Goal: Obtain resource: Obtain resource

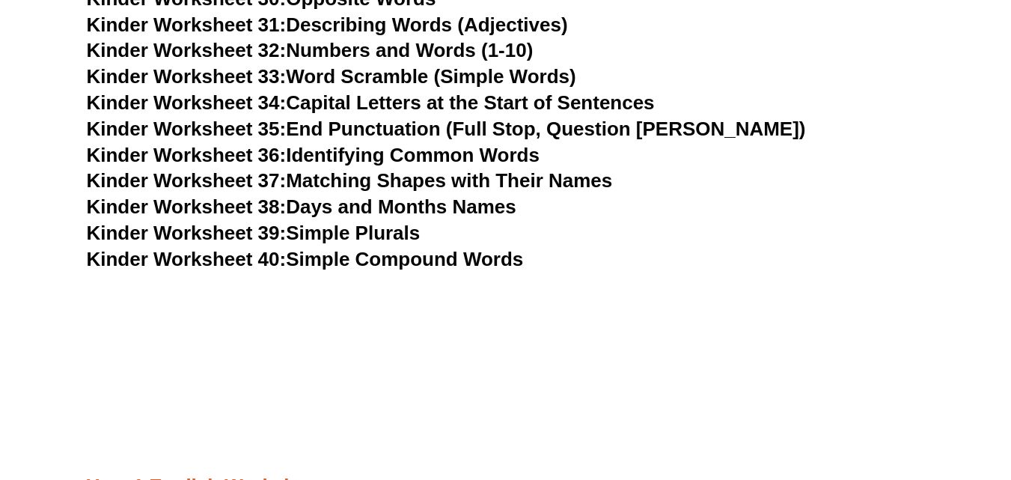
scroll to position [1422, 0]
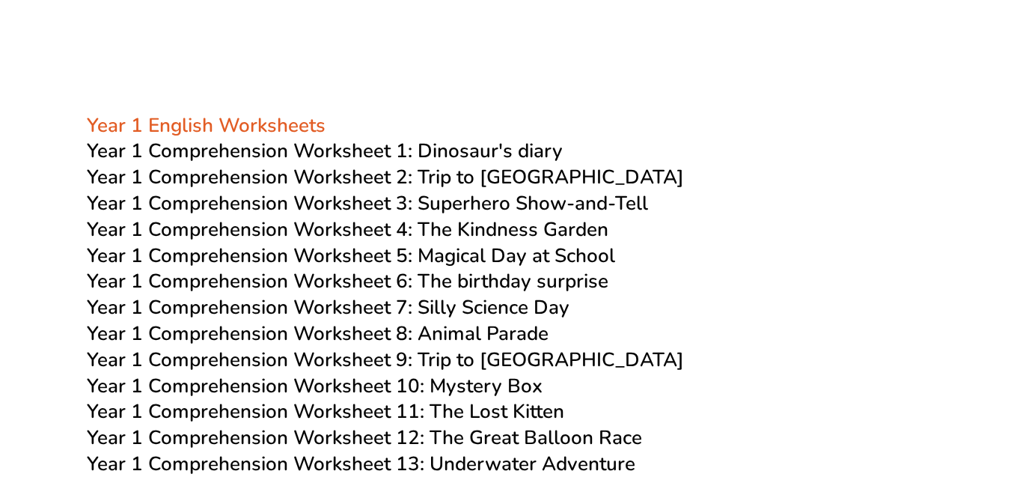
scroll to position [1796, 0]
click at [207, 177] on span "Year 1 Comprehension Worksheet 2: Trip to [GEOGRAPHIC_DATA]" at bounding box center [385, 176] width 597 height 26
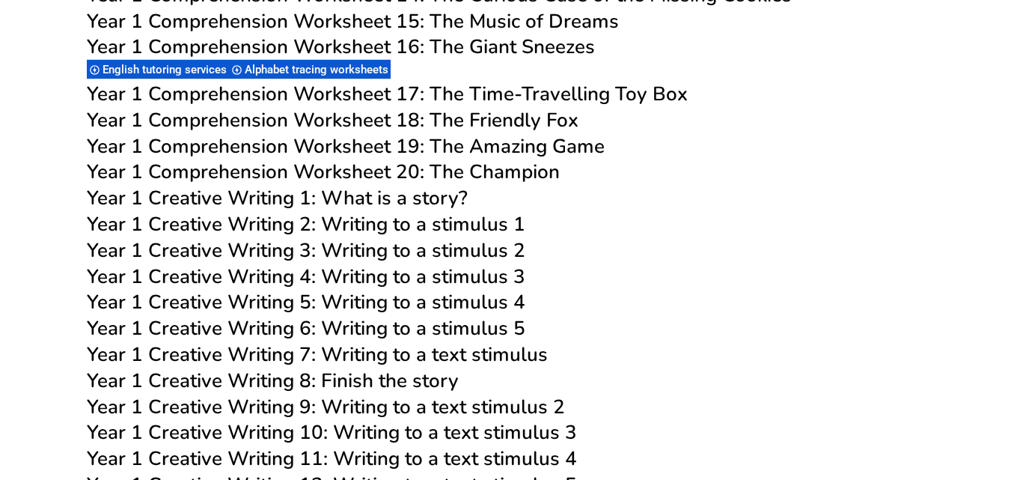
scroll to position [490, 0]
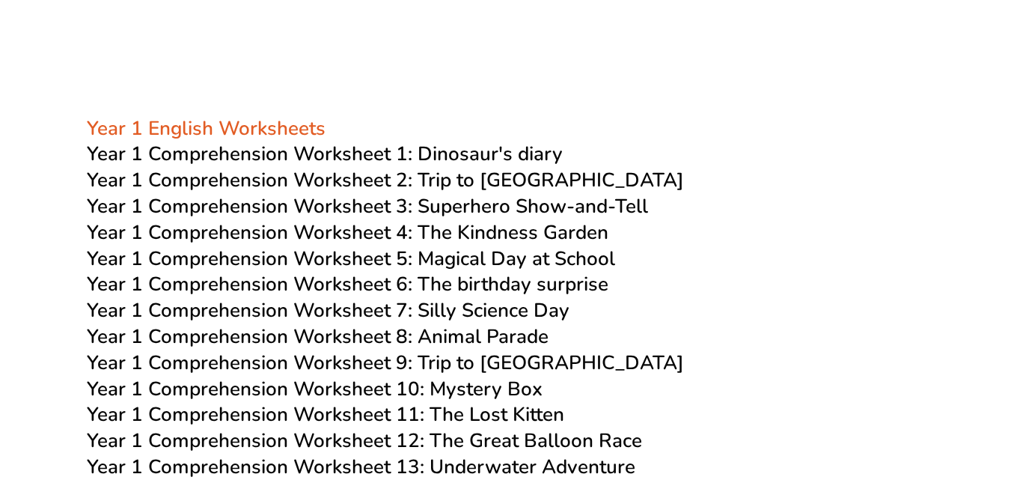
scroll to position [1796, 0]
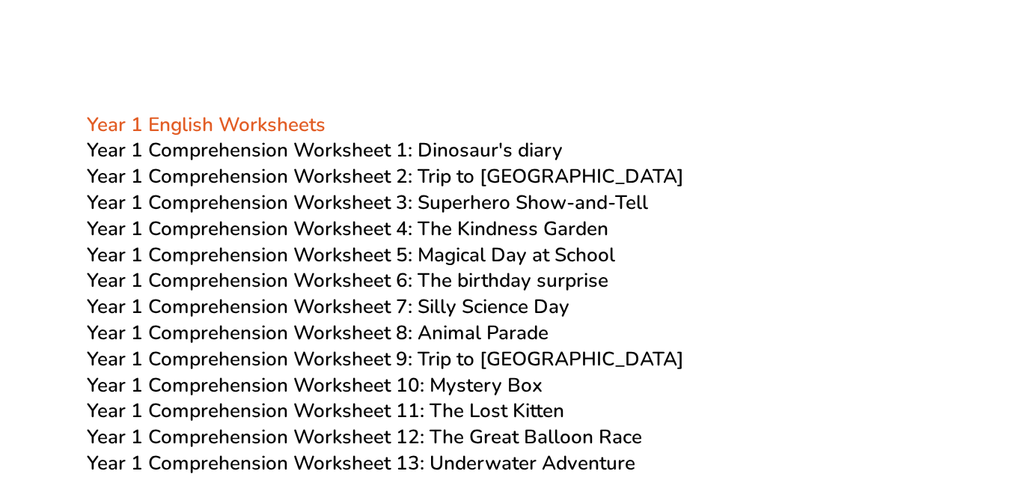
click at [177, 153] on span "Year 1 Comprehension Worksheet 1: Dinosaur's diary" at bounding box center [325, 150] width 476 height 26
click at [263, 204] on span "Year 1 Comprehension Worksheet 3: Superhero Show-and-Tell" at bounding box center [367, 202] width 561 height 26
click at [261, 231] on span "Year 1 Comprehension Worksheet 4: The Kindness Garden" at bounding box center [348, 228] width 522 height 26
click at [299, 255] on span "Year 1 Comprehension Worksheet 5: Magical Day at School" at bounding box center [351, 255] width 528 height 26
click at [370, 281] on span "Year 1 Comprehension Worksheet 6: The birthday surprise" at bounding box center [348, 280] width 522 height 26
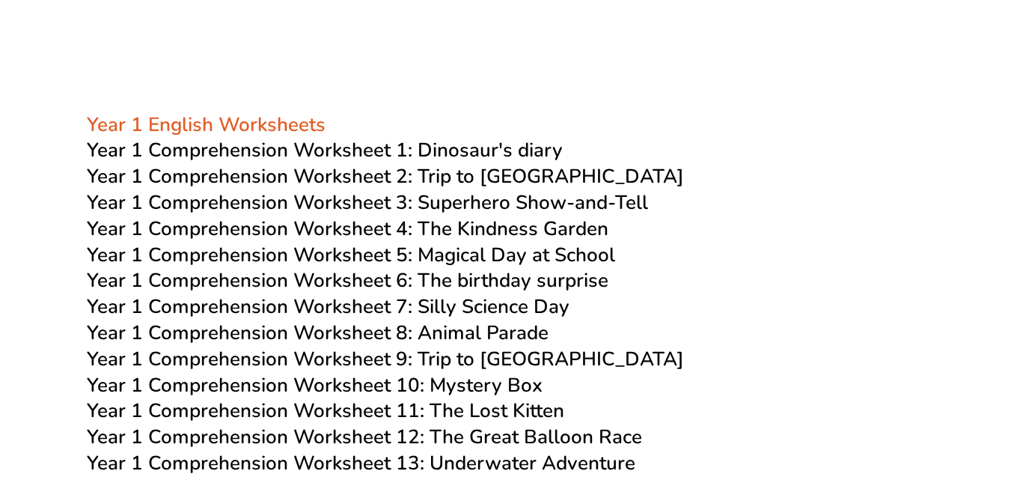
click at [257, 308] on span "Year 1 Comprehension Worksheet 7: Silly Science Day" at bounding box center [328, 306] width 483 height 26
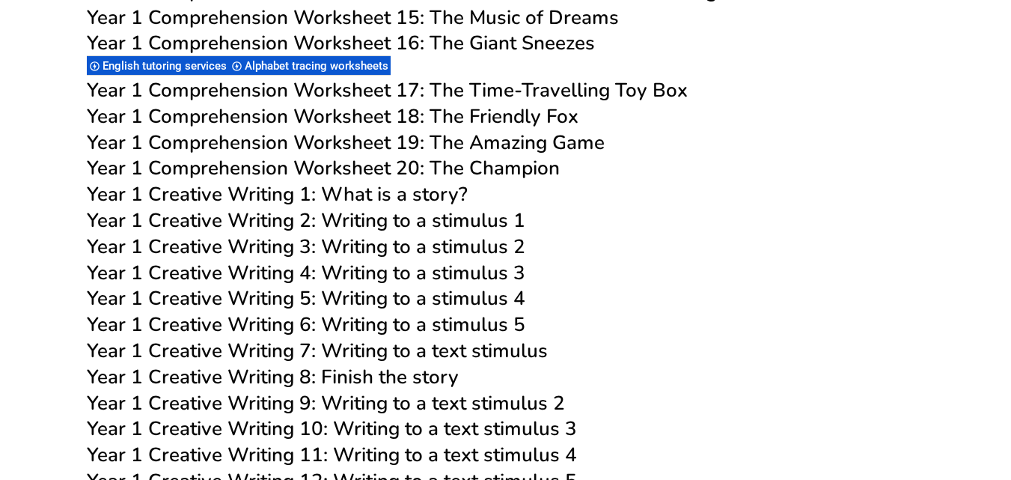
scroll to position [2320, 0]
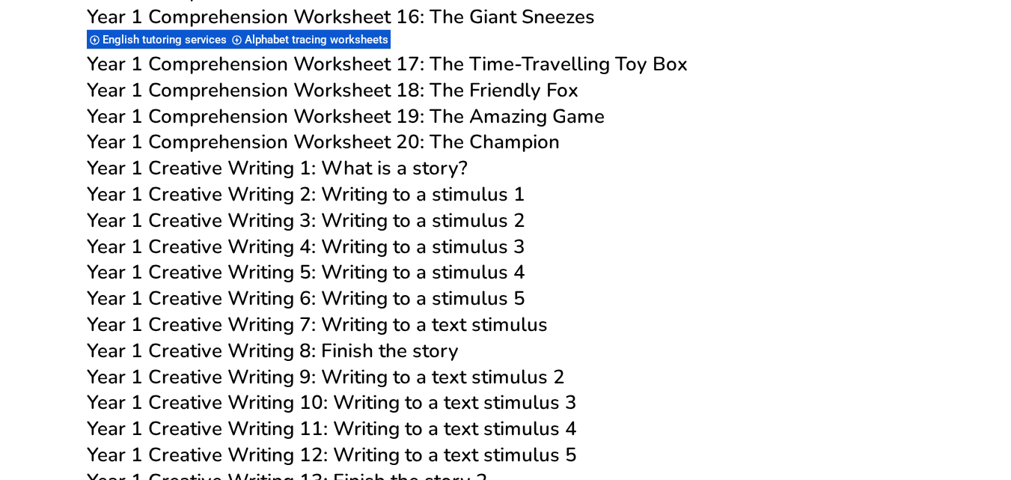
click at [249, 169] on span "Year 1 Creative Writing 1: What is a story?" at bounding box center [277, 168] width 381 height 26
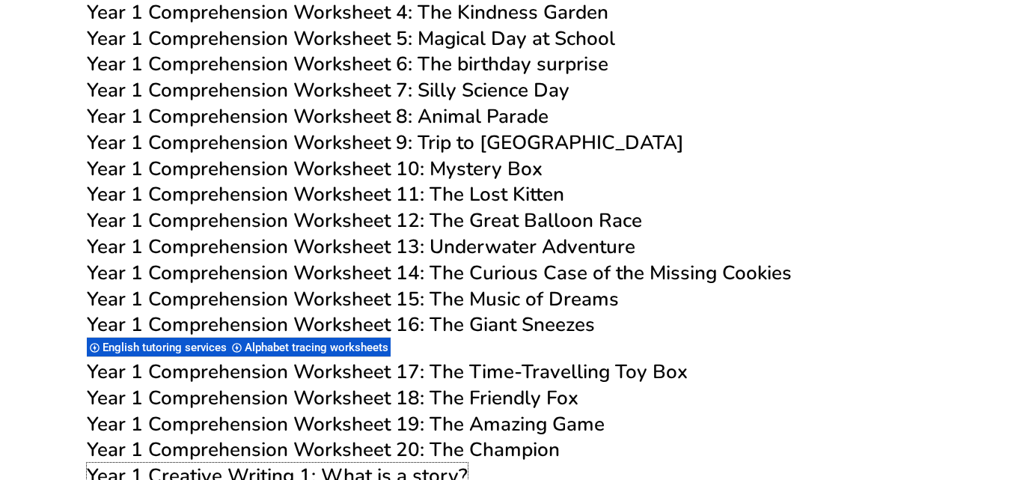
scroll to position [1871, 0]
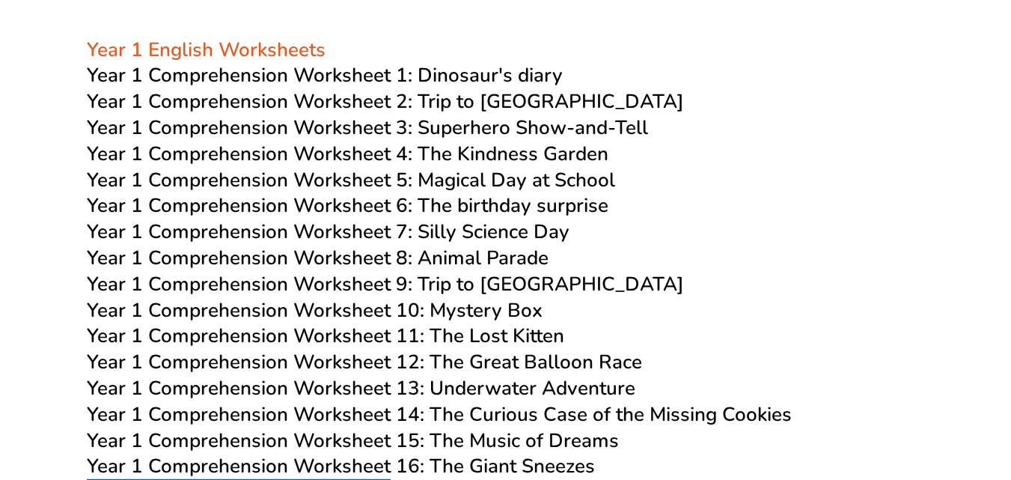
click at [416, 257] on span "Year 1 Comprehension Worksheet 8: Animal Parade" at bounding box center [318, 258] width 462 height 26
click at [341, 286] on span "Year 1 Comprehension Worksheet 9: Trip to [GEOGRAPHIC_DATA]" at bounding box center [385, 284] width 597 height 26
click at [306, 308] on span "Year 1 Comprehension Worksheet 10: Mystery Box" at bounding box center [315, 310] width 456 height 26
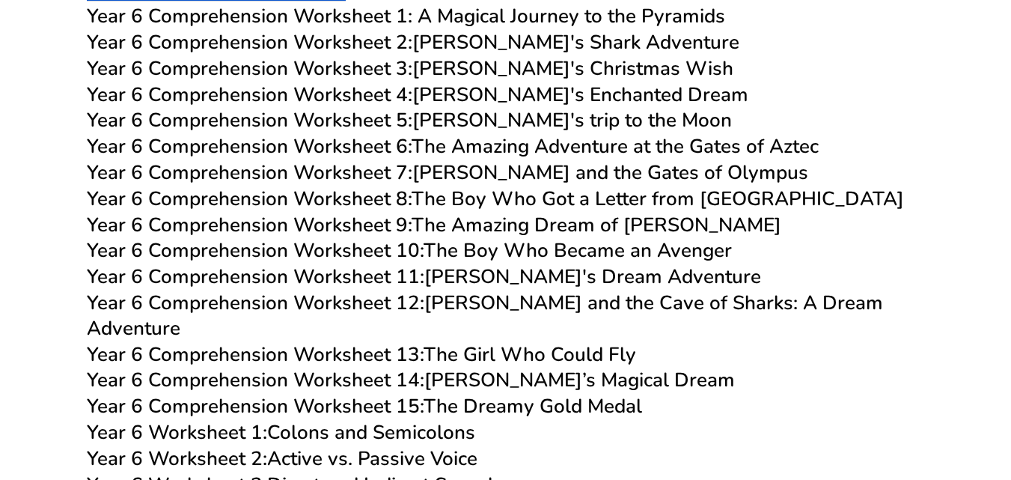
scroll to position [7918, 0]
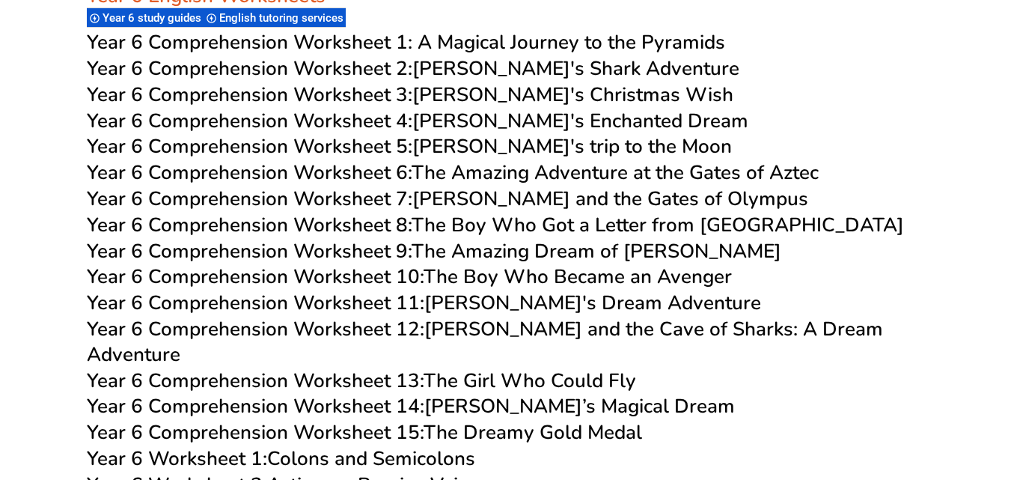
click at [400, 43] on span "Year 6 Comprehension Worksheet 1: A Magical Journey to the Pyramids" at bounding box center [406, 42] width 638 height 26
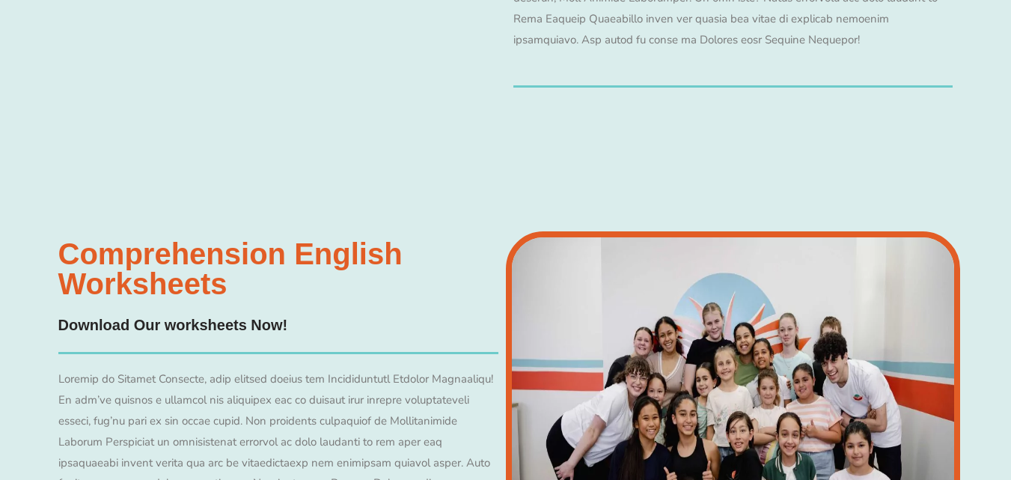
scroll to position [3801, 0]
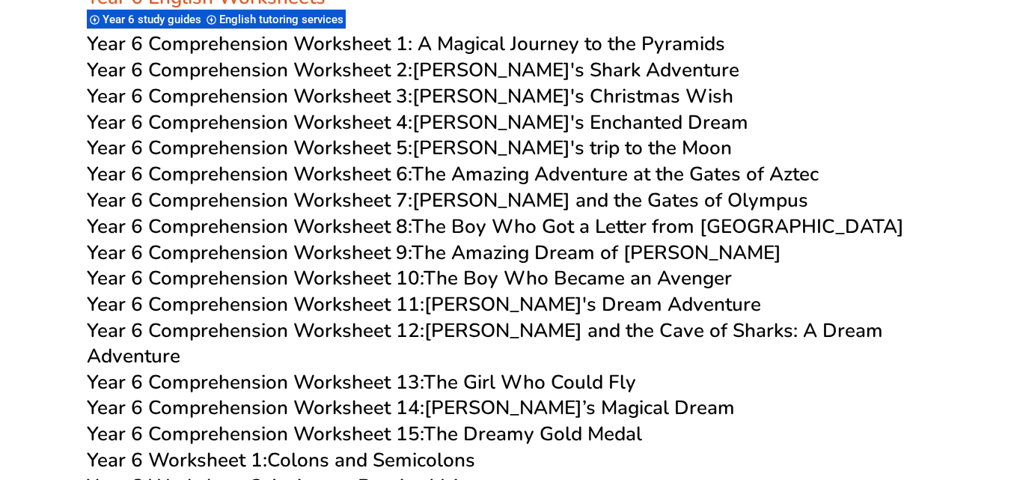
scroll to position [7918, 0]
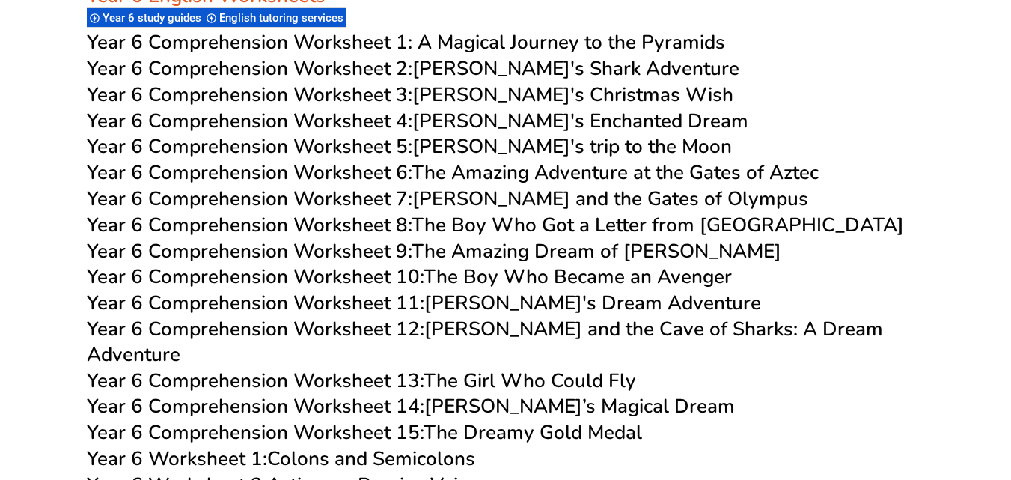
click at [370, 67] on span "Year 6 Comprehension Worksheet 2:" at bounding box center [249, 68] width 325 height 26
click at [319, 97] on span "Year 6 Comprehension Worksheet 3:" at bounding box center [249, 95] width 325 height 26
